Goal: Task Accomplishment & Management: Manage account settings

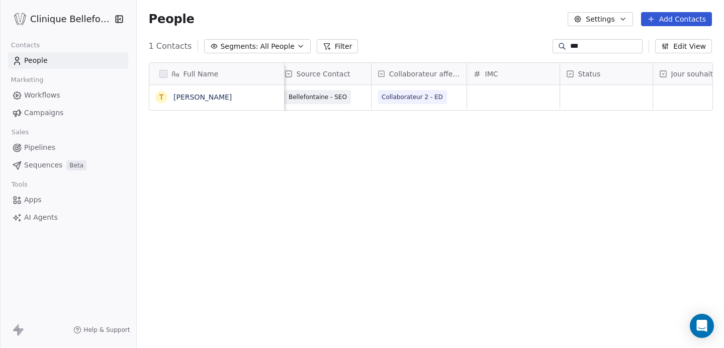
scroll to position [306, 588]
drag, startPoint x: 596, startPoint y: 47, endPoint x: 549, endPoint y: 47, distance: 46.7
click at [552, 47] on div "***" at bounding box center [597, 46] width 90 height 14
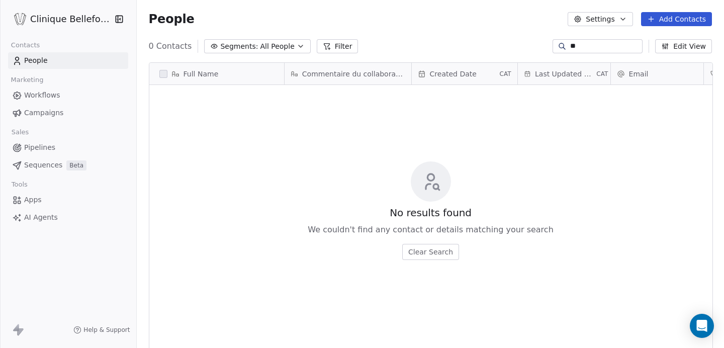
type input "*"
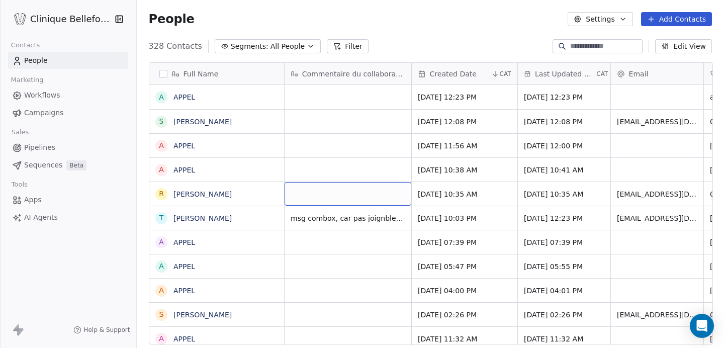
click at [324, 191] on div "grid" at bounding box center [347, 194] width 127 height 24
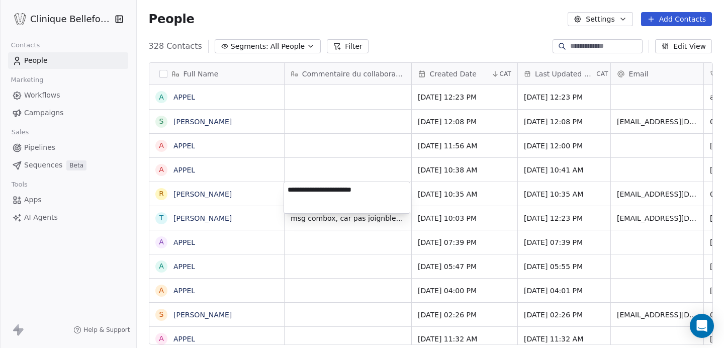
type textarea "**********"
click at [437, 200] on html "Clinique Bellefontaine Contacts People Marketing Workflows Campaigns Sales Pipe…" at bounding box center [362, 174] width 724 height 348
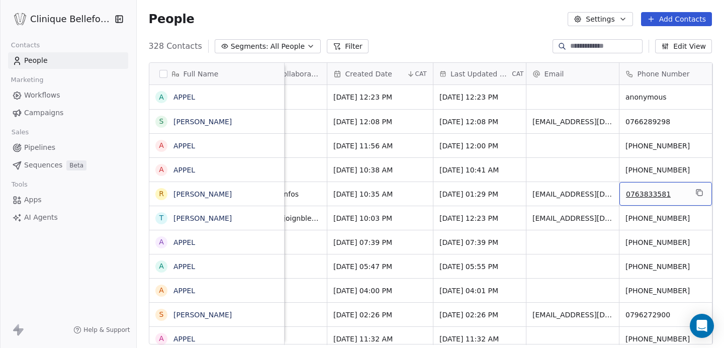
scroll to position [0, 177]
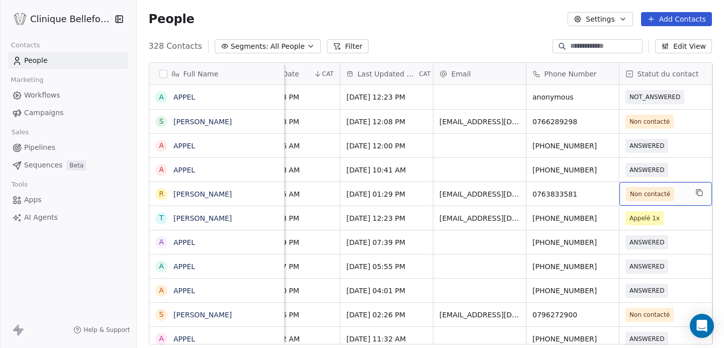
click at [637, 196] on span "Non contacté" at bounding box center [650, 194] width 40 height 10
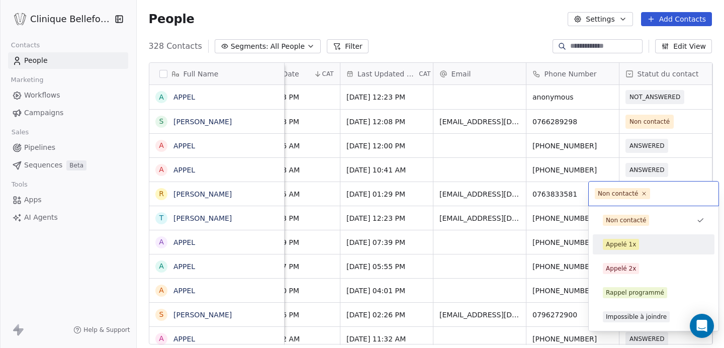
click at [633, 241] on div "Appelé 1x" at bounding box center [621, 244] width 30 height 9
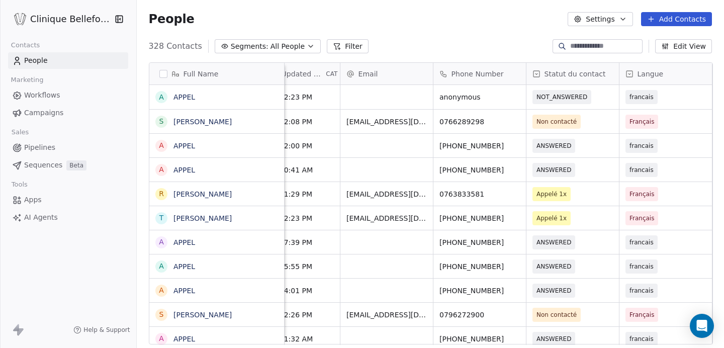
scroll to position [0, 363]
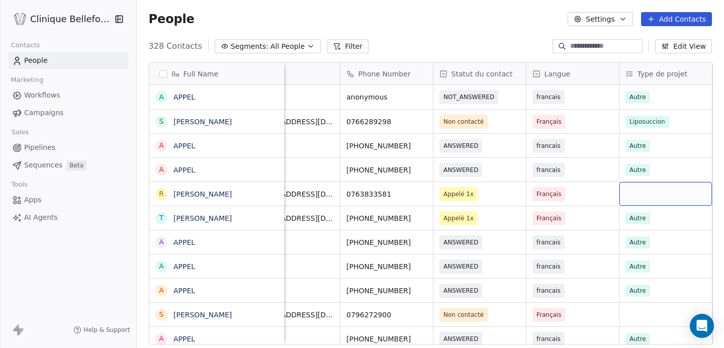
click at [661, 189] on div "grid" at bounding box center [665, 194] width 92 height 24
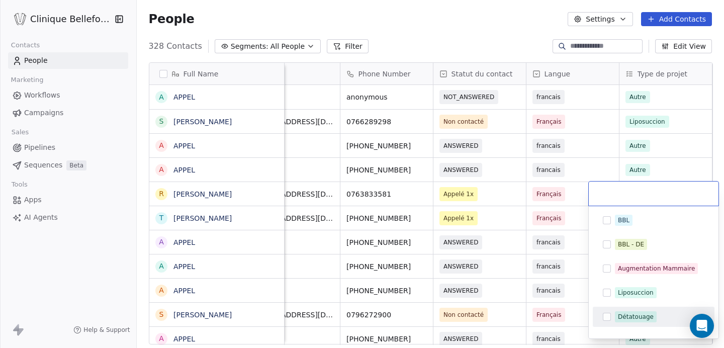
click at [607, 315] on button "Suggestions" at bounding box center [607, 317] width 8 height 8
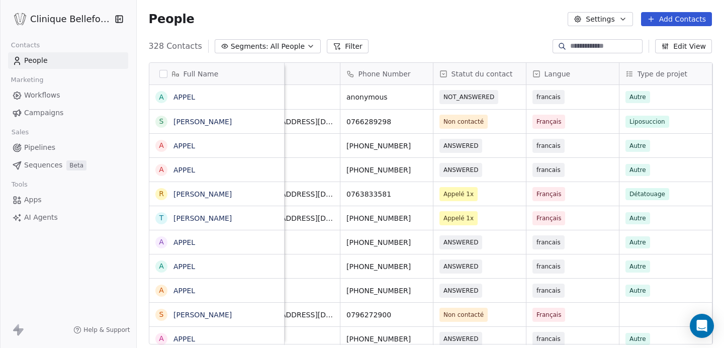
click at [571, 200] on html "Clinique Bellefontaine Contacts People Marketing Workflows Campaigns Sales Pipe…" at bounding box center [362, 174] width 724 height 348
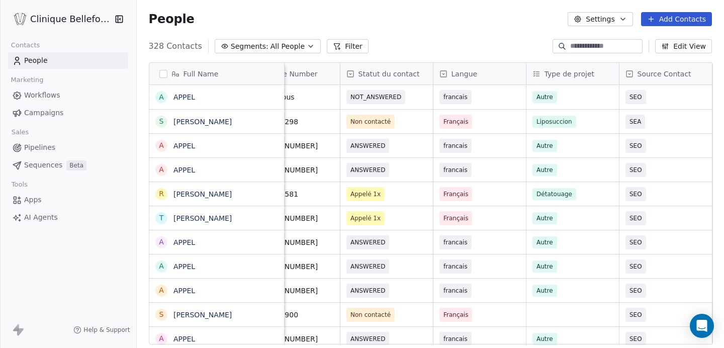
scroll to position [0, 552]
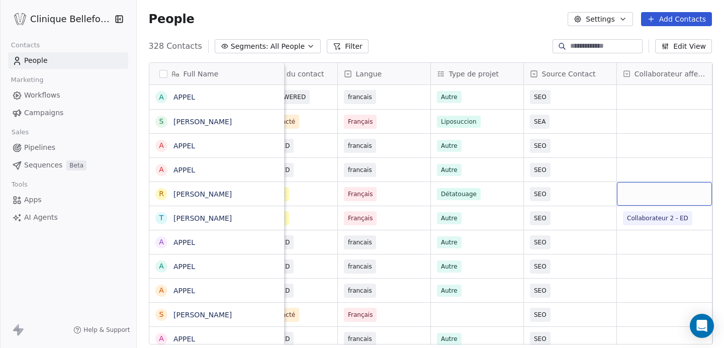
click at [652, 195] on div "grid" at bounding box center [664, 194] width 95 height 24
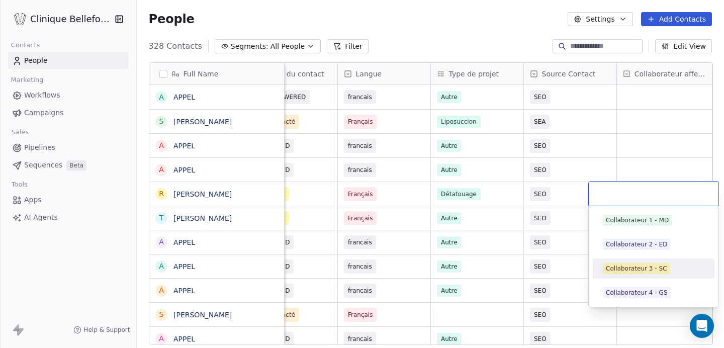
click at [634, 268] on div "Collaborateur 3 - SC" at bounding box center [636, 268] width 61 height 9
